Goal: Task Accomplishment & Management: Manage account settings

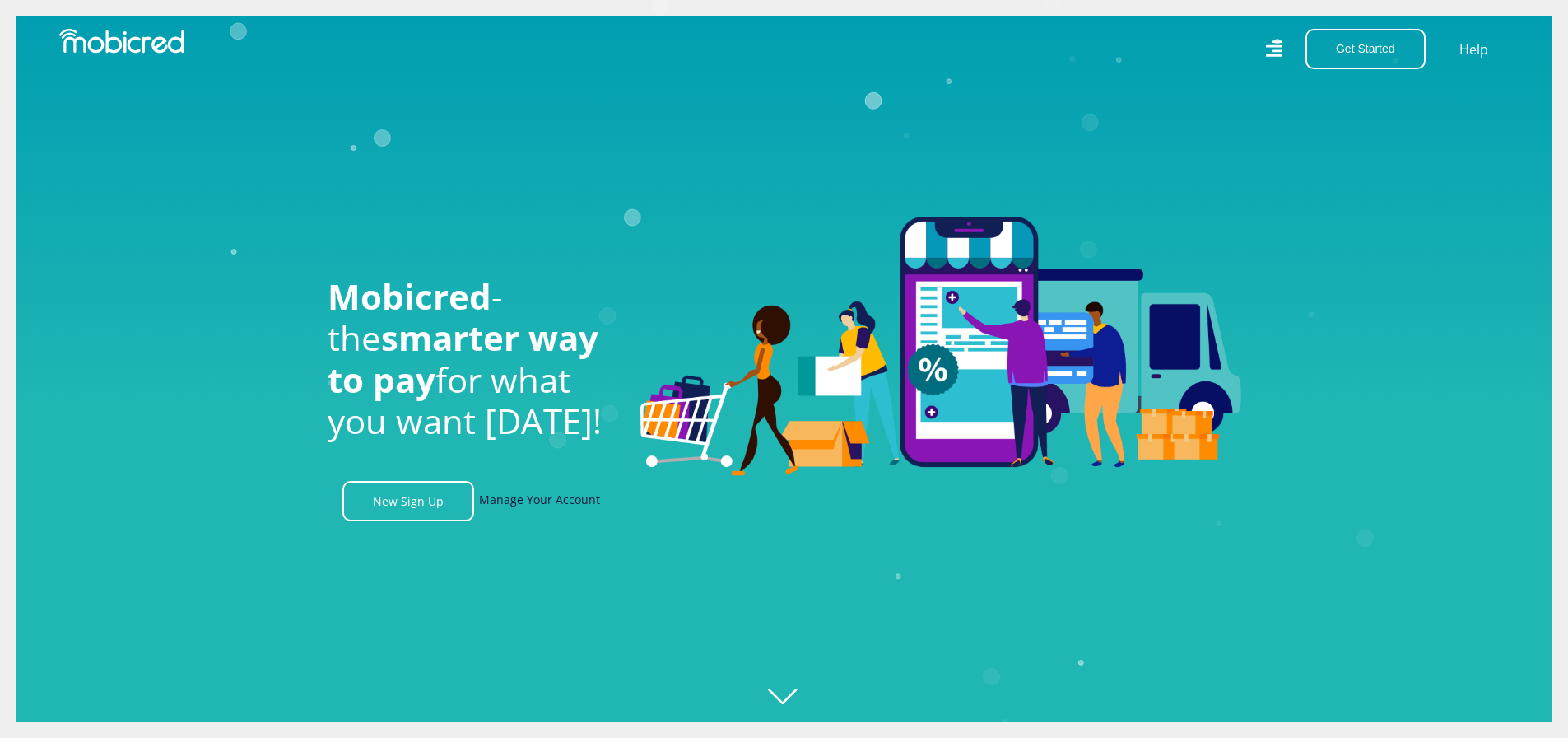
click at [524, 504] on link "Manage Your Account" at bounding box center [540, 501] width 121 height 41
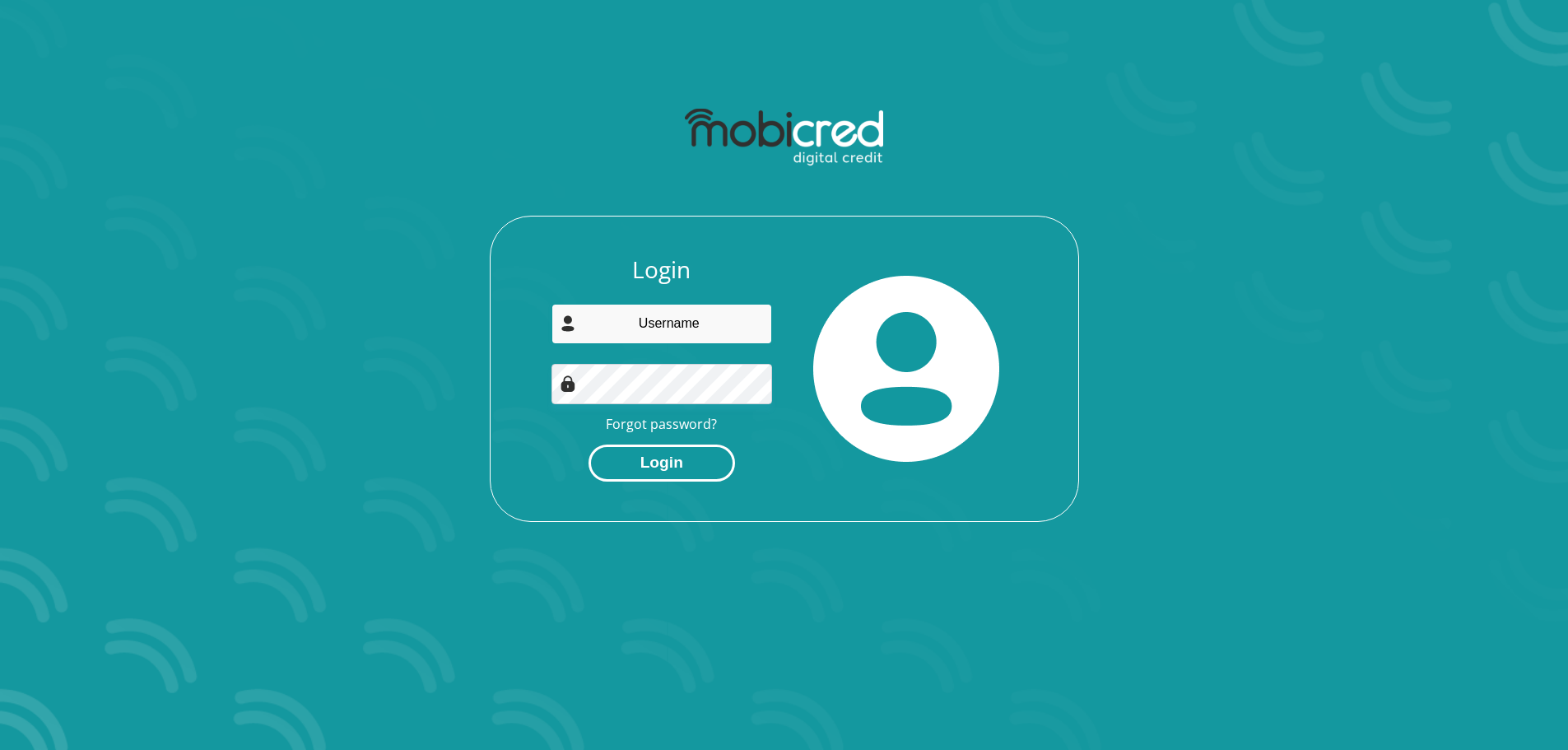
type input "[EMAIL_ADDRESS][DOMAIN_NAME]"
click at [670, 470] on button "Login" at bounding box center [661, 463] width 146 height 37
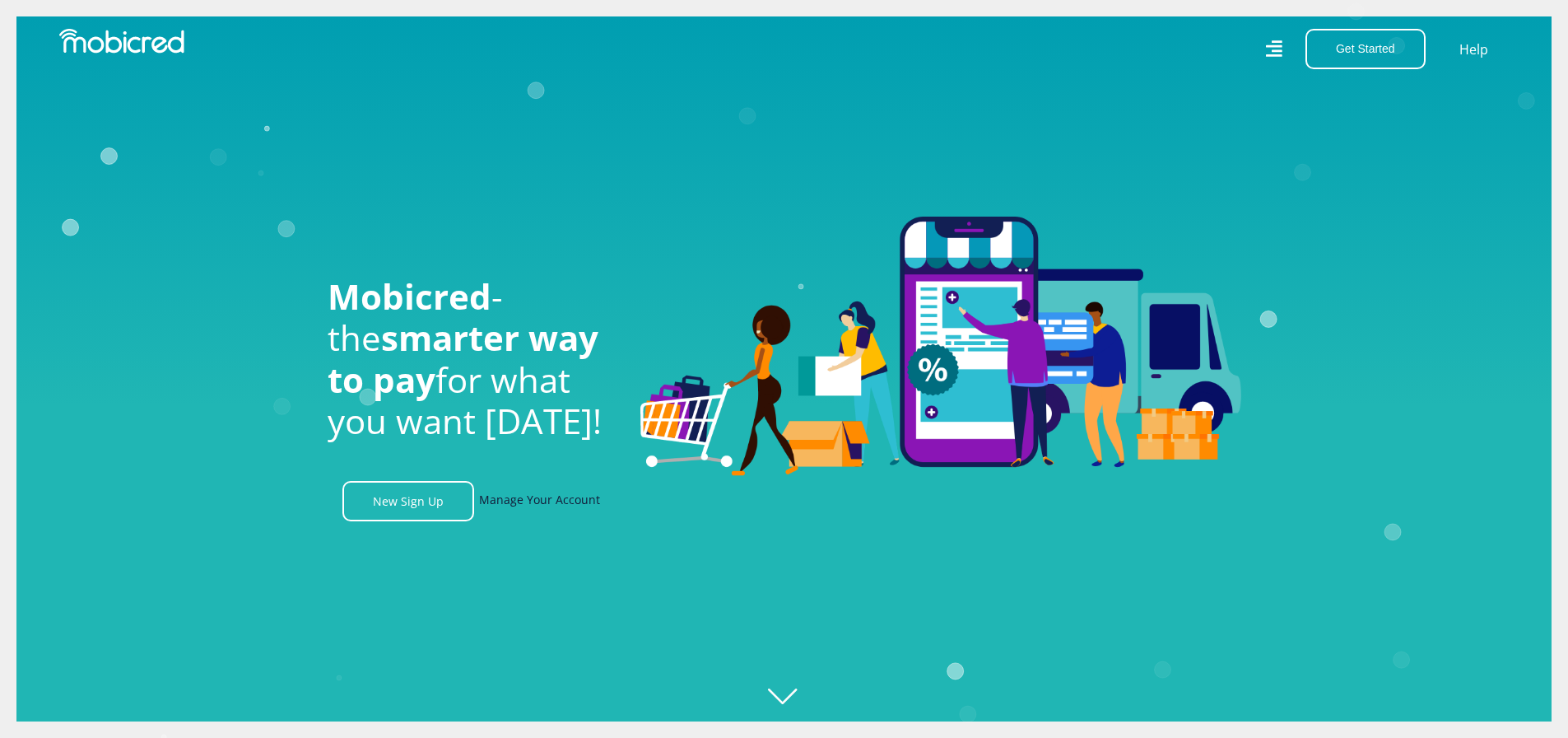
click at [535, 514] on link "Manage Your Account" at bounding box center [540, 501] width 121 height 41
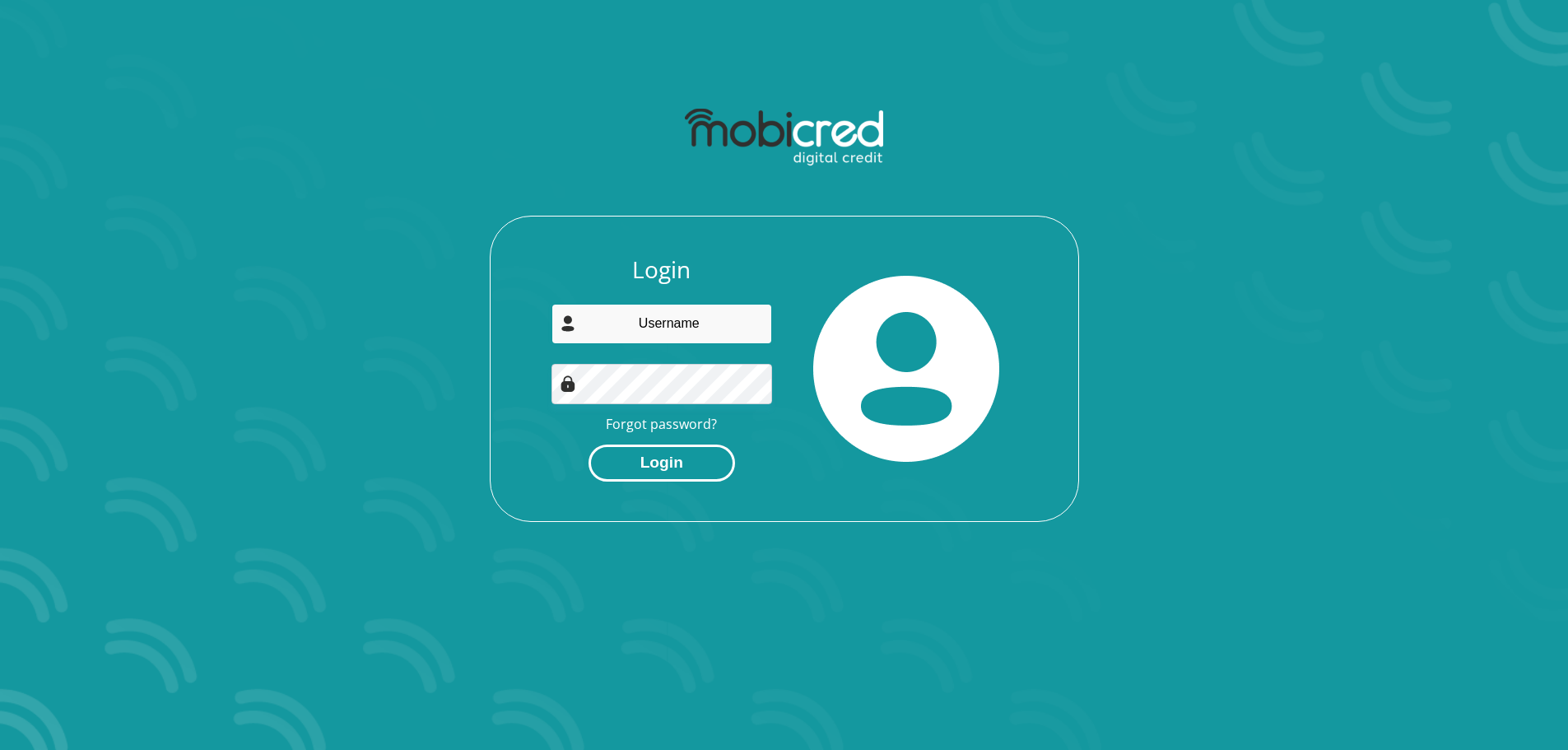
type input "[EMAIL_ADDRESS][DOMAIN_NAME]"
click at [673, 468] on button "Login" at bounding box center [661, 463] width 146 height 37
